Goal: Transaction & Acquisition: Purchase product/service

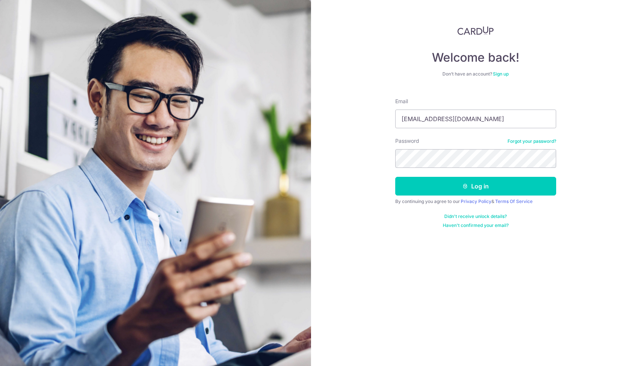
type input "[EMAIL_ADDRESS][DOMAIN_NAME]"
click at [475, 186] on button "Log in" at bounding box center [475, 186] width 161 height 19
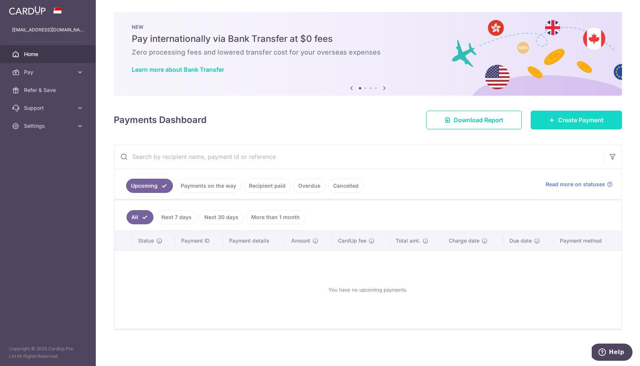
click at [581, 115] on link "Create Payment" at bounding box center [576, 120] width 91 height 19
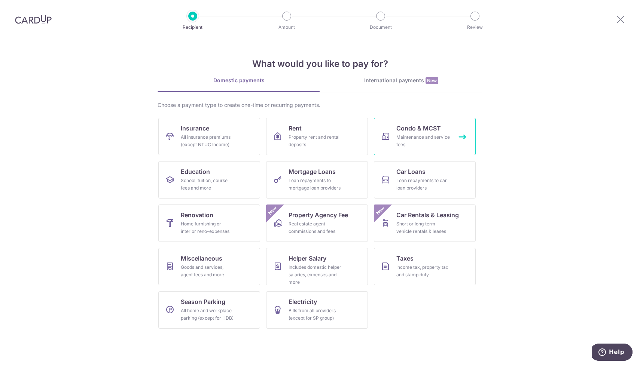
click at [415, 133] on link "Condo & MCST Maintenance and service fees" at bounding box center [425, 136] width 102 height 37
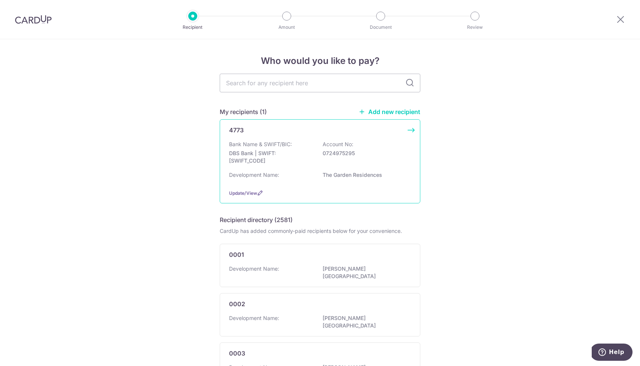
click at [286, 148] on p "Bank Name & SWIFT/BIC:" at bounding box center [260, 144] width 63 height 7
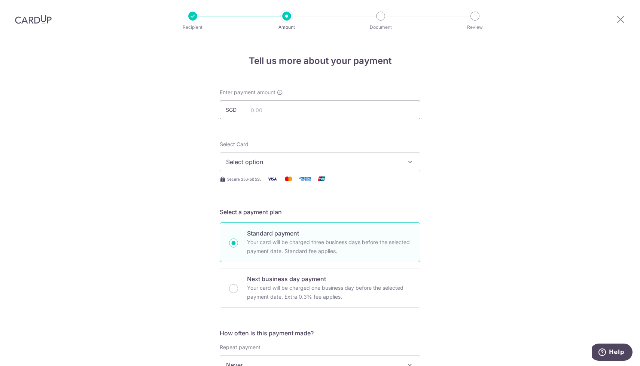
click at [292, 115] on input "text" at bounding box center [320, 110] width 201 height 19
type input "1,294.20"
click at [287, 159] on span "Select option" at bounding box center [313, 162] width 174 height 9
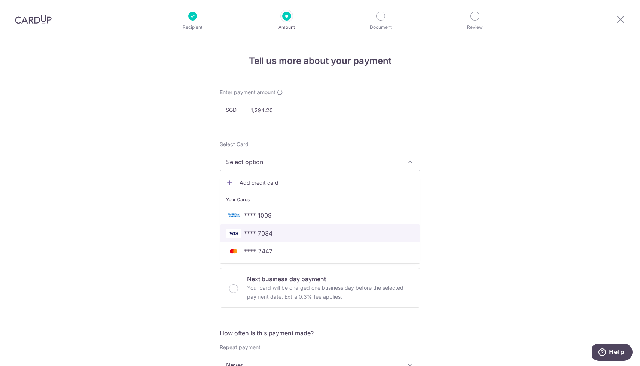
click at [277, 236] on span "**** 7034" at bounding box center [320, 233] width 188 height 9
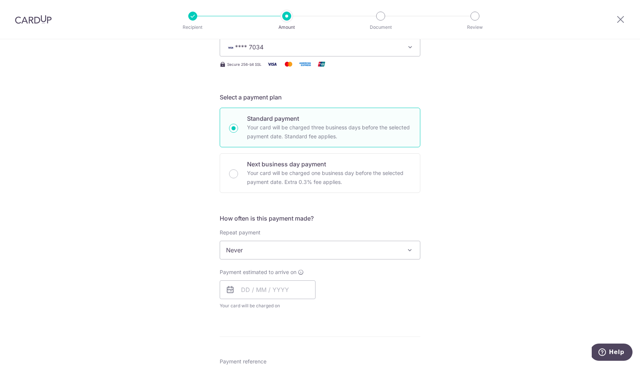
scroll to position [153, 0]
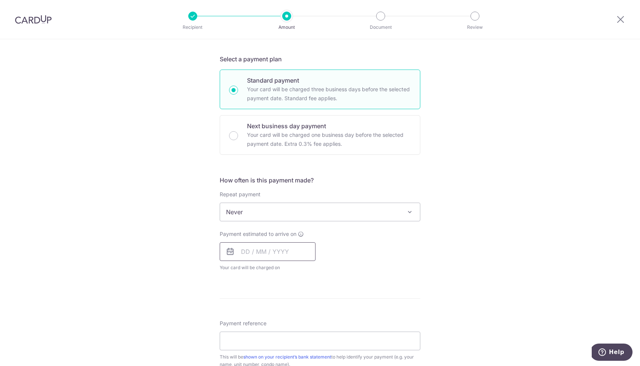
click at [253, 247] on input "text" at bounding box center [268, 252] width 96 height 19
click at [313, 322] on link "10" at bounding box center [310, 320] width 12 height 12
type input "10/10/2025"
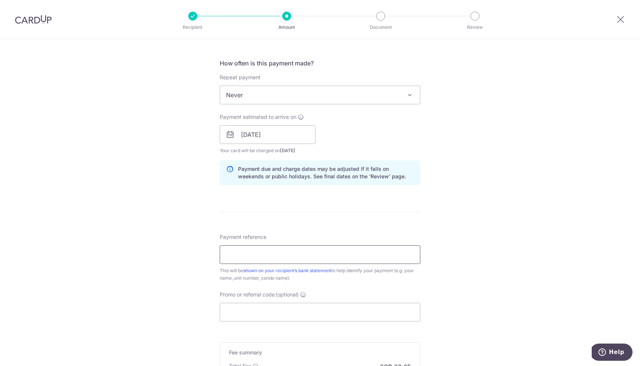
scroll to position [342, 0]
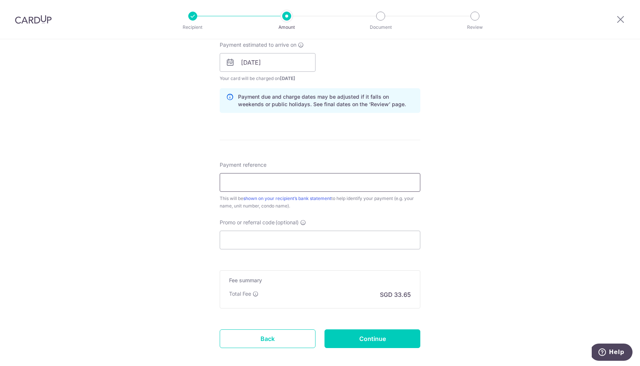
click at [267, 185] on input "Payment reference" at bounding box center [320, 182] width 201 height 19
click at [239, 183] on input "Blk 1 07-02" at bounding box center [320, 182] width 201 height 19
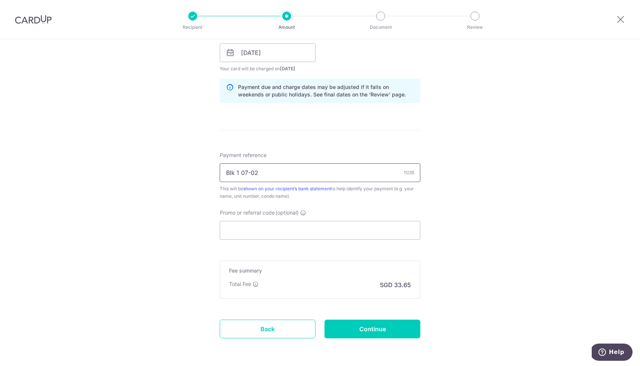
scroll to position [357, 0]
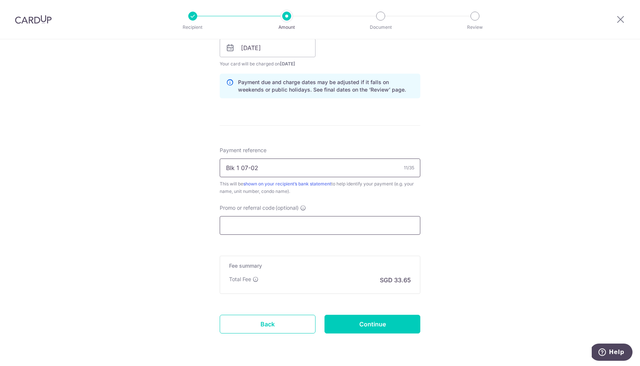
type input "Blk 1 07-02"
click at [240, 224] on input "Promo or referral code (optional)" at bounding box center [320, 225] width 201 height 19
paste input "OFF225"
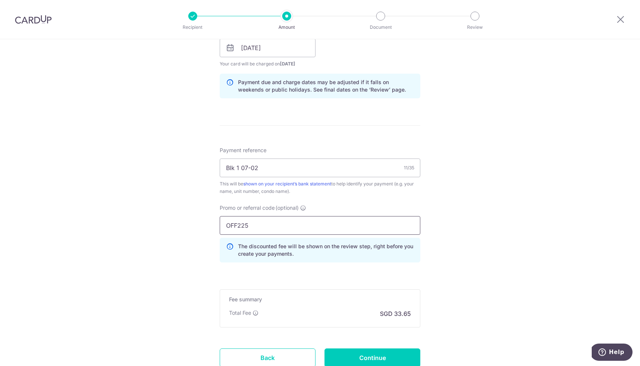
scroll to position [414, 0]
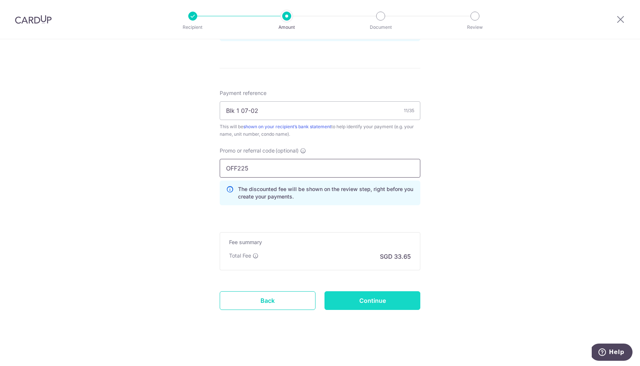
type input "OFF225"
click at [381, 299] on input "Continue" at bounding box center [373, 301] width 96 height 19
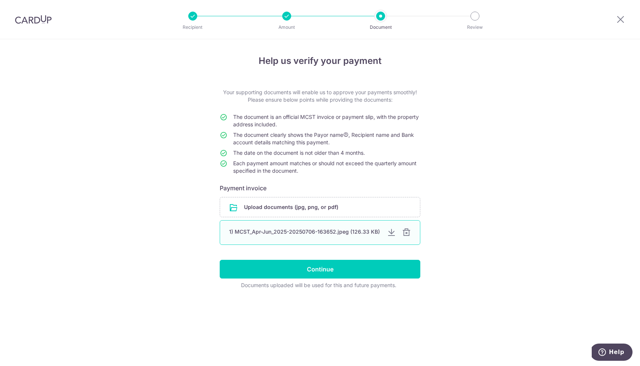
click at [407, 233] on div at bounding box center [406, 232] width 9 height 9
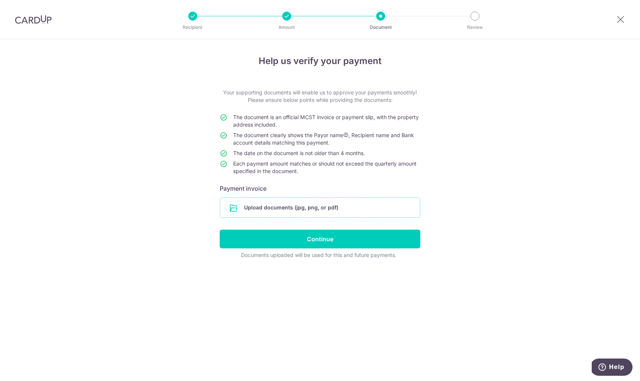
click at [345, 200] on input "file" at bounding box center [320, 207] width 200 height 19
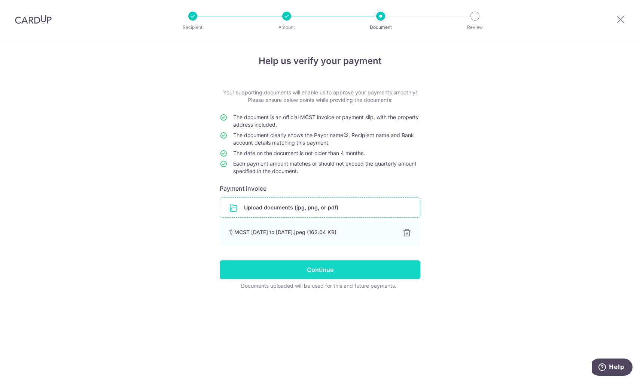
click at [306, 272] on input "Continue" at bounding box center [320, 269] width 201 height 19
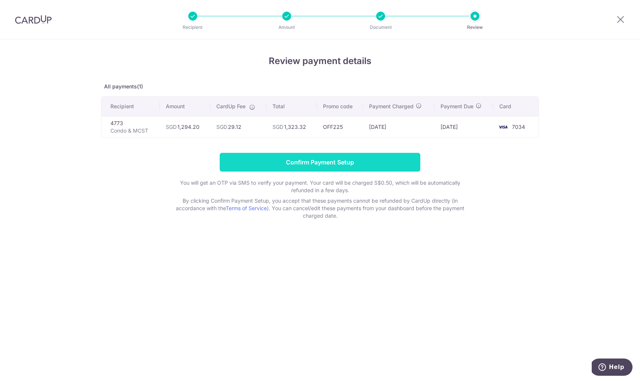
click at [313, 162] on input "Confirm Payment Setup" at bounding box center [320, 162] width 201 height 19
